Goal: Find specific page/section: Find specific page/section

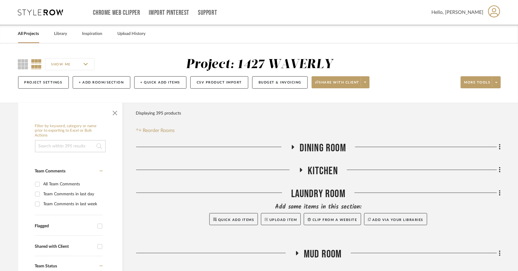
click at [32, 33] on link "All Projects" at bounding box center [28, 34] width 21 height 8
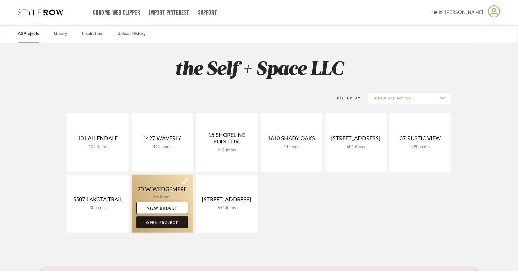
click at [159, 226] on link "Open Project" at bounding box center [162, 223] width 52 height 12
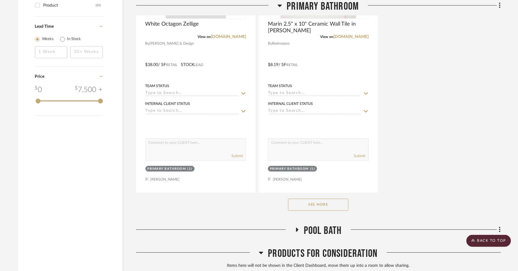
scroll to position [802, 0]
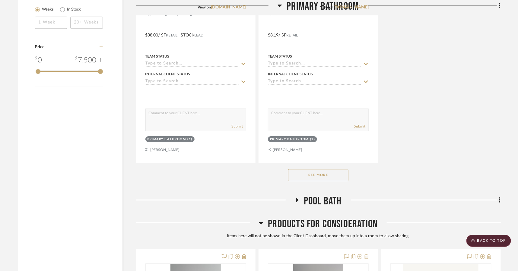
click at [320, 176] on button "See More" at bounding box center [318, 175] width 60 height 12
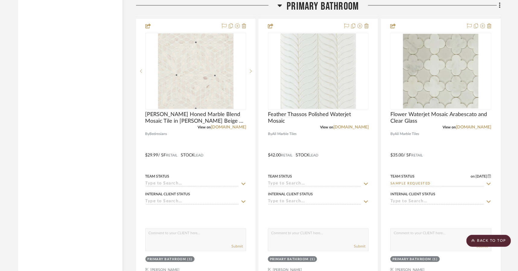
scroll to position [2021, 0]
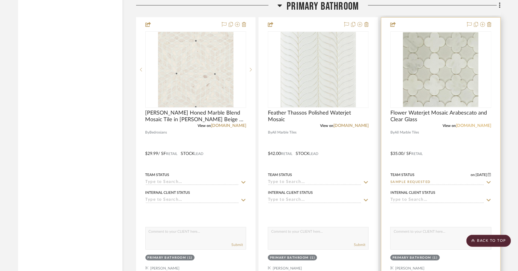
click at [468, 124] on link "[DOMAIN_NAME]" at bounding box center [473, 126] width 35 height 4
click at [464, 124] on link "[DOMAIN_NAME]" at bounding box center [473, 126] width 35 height 4
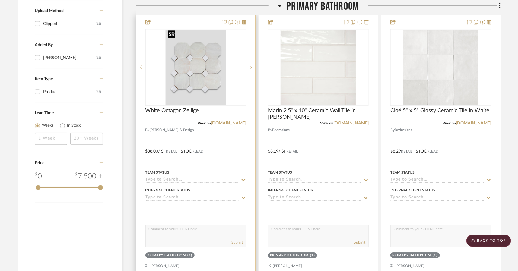
scroll to position [683, 0]
